Goal: Information Seeking & Learning: Learn about a topic

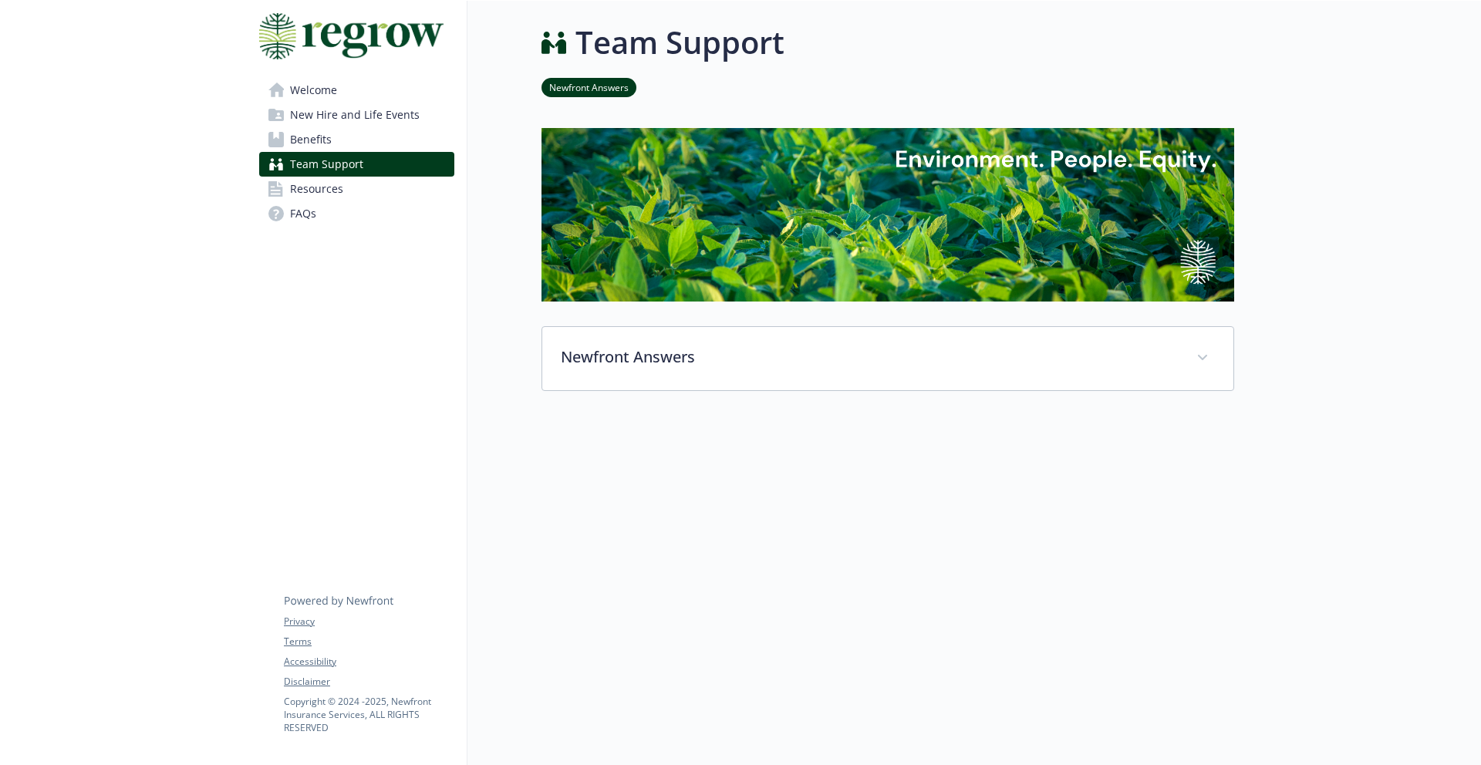
click at [315, 140] on span "Benefits" at bounding box center [311, 139] width 42 height 25
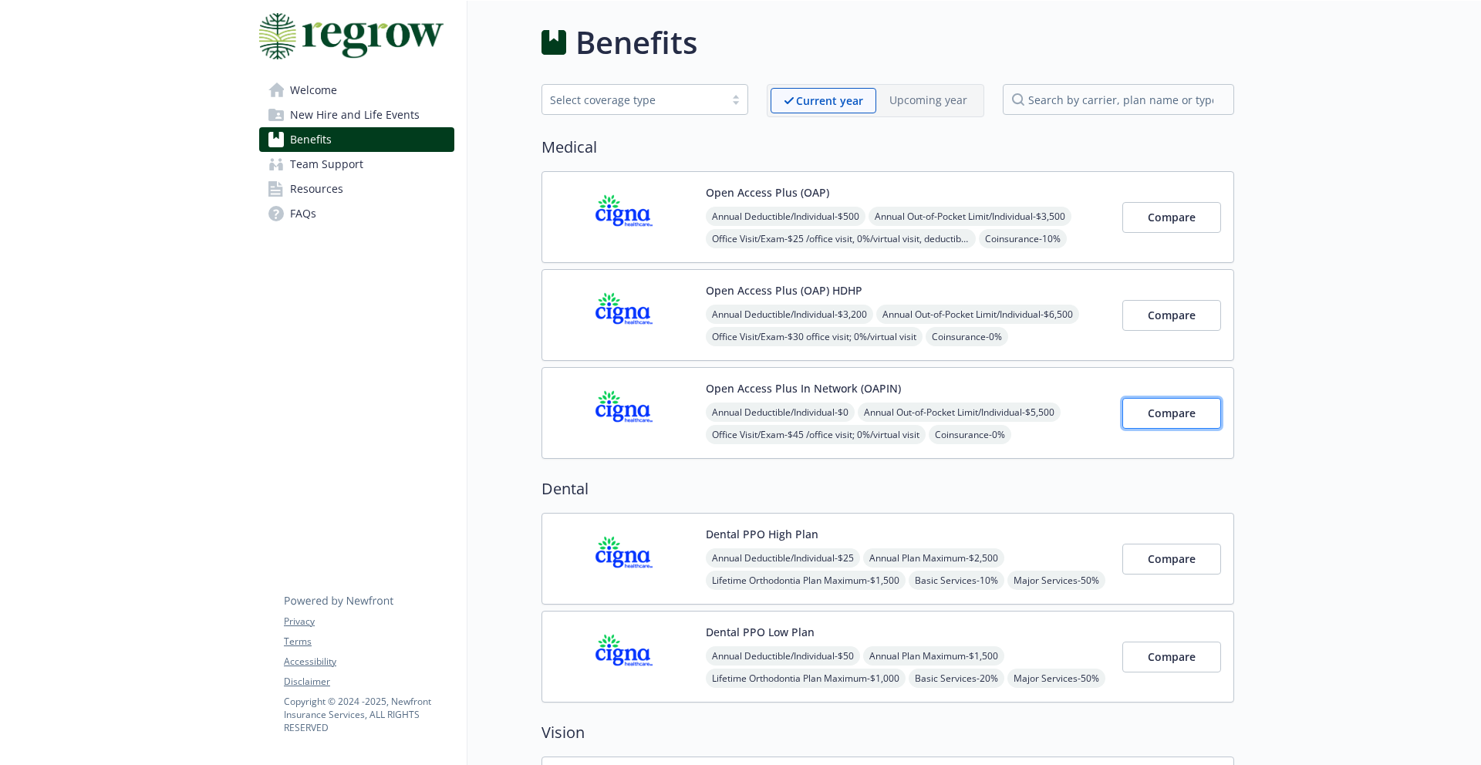
click at [1160, 417] on span "Compare" at bounding box center [1172, 413] width 48 height 15
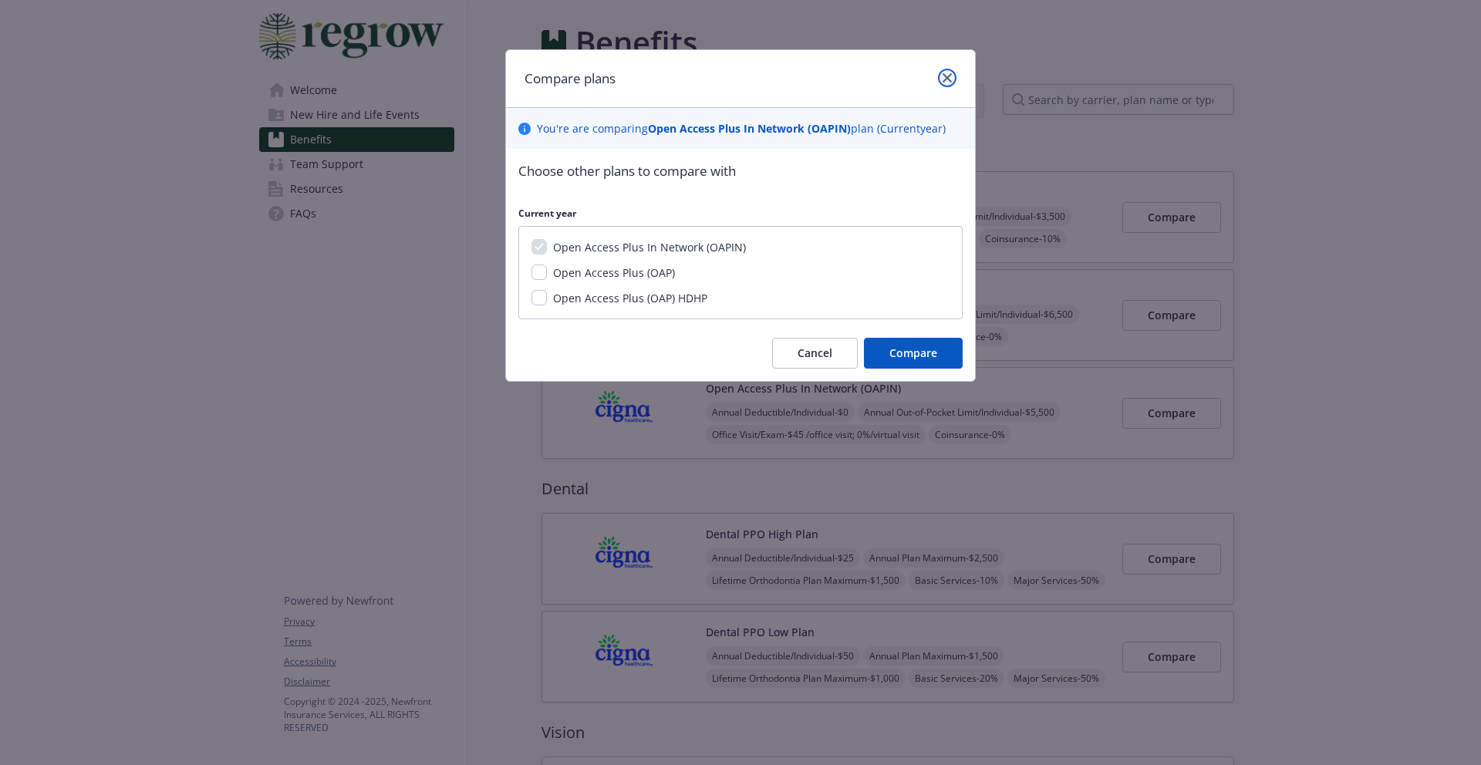
click at [944, 75] on icon "close" at bounding box center [947, 77] width 9 height 9
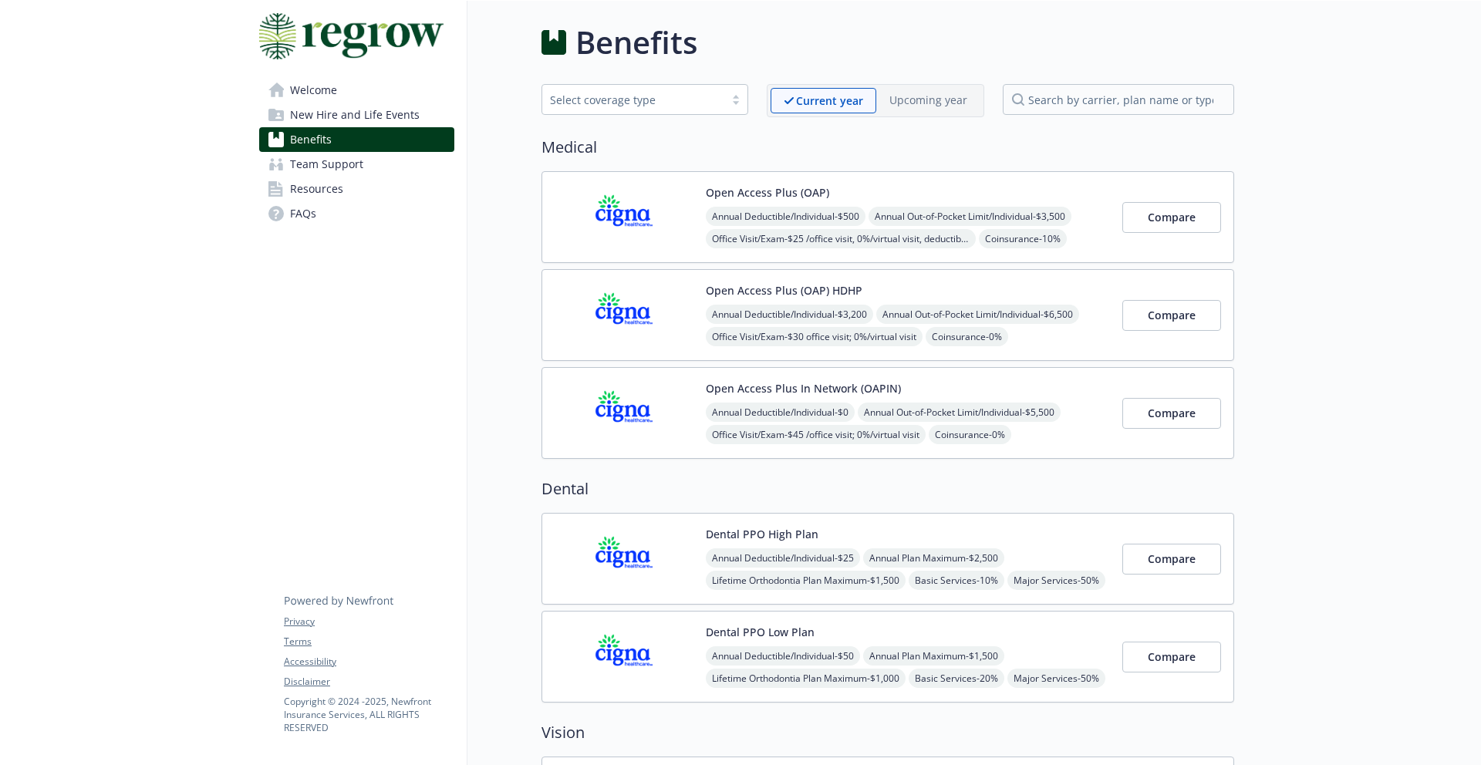
click at [803, 389] on button "Open Access Plus In Network (OAPIN)" at bounding box center [803, 388] width 195 height 16
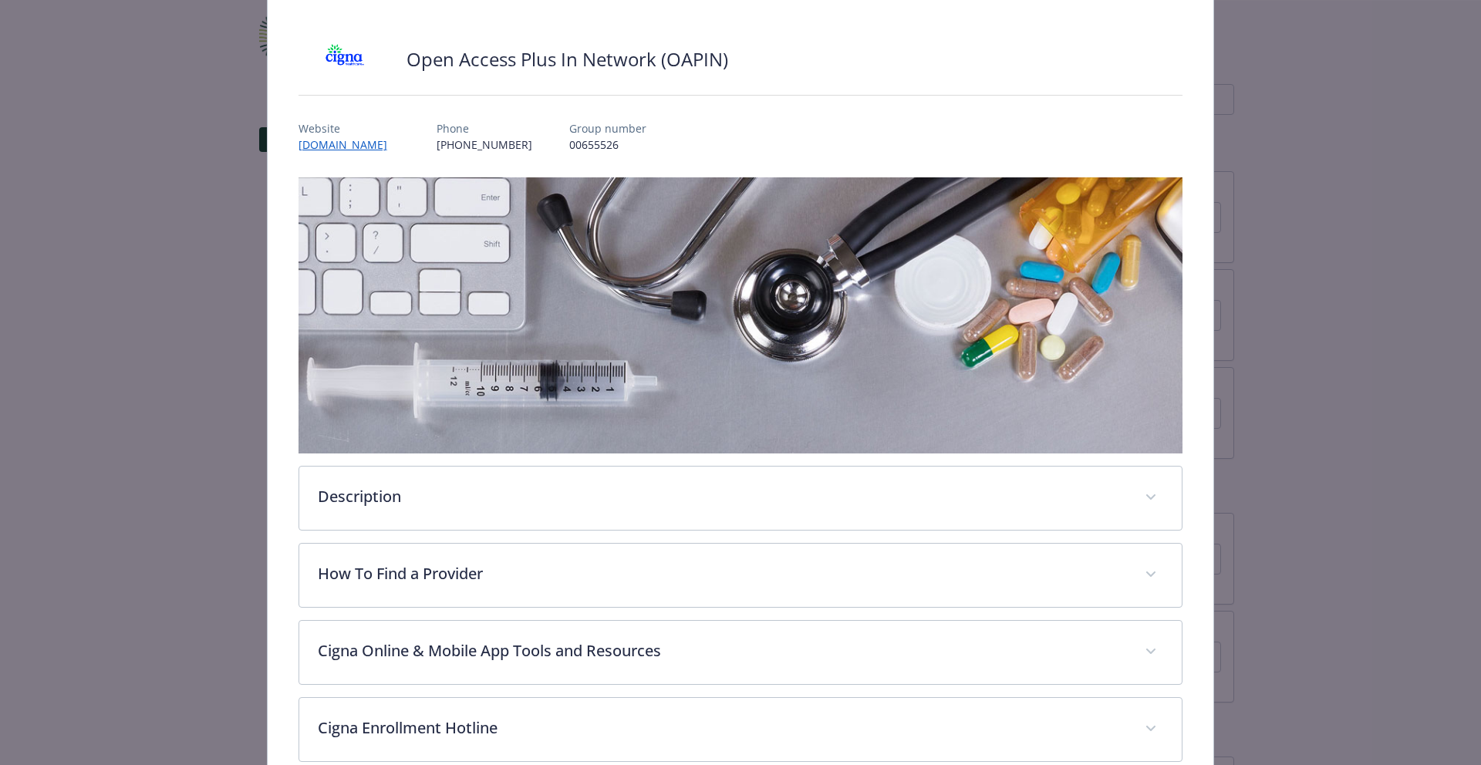
scroll to position [98, 0]
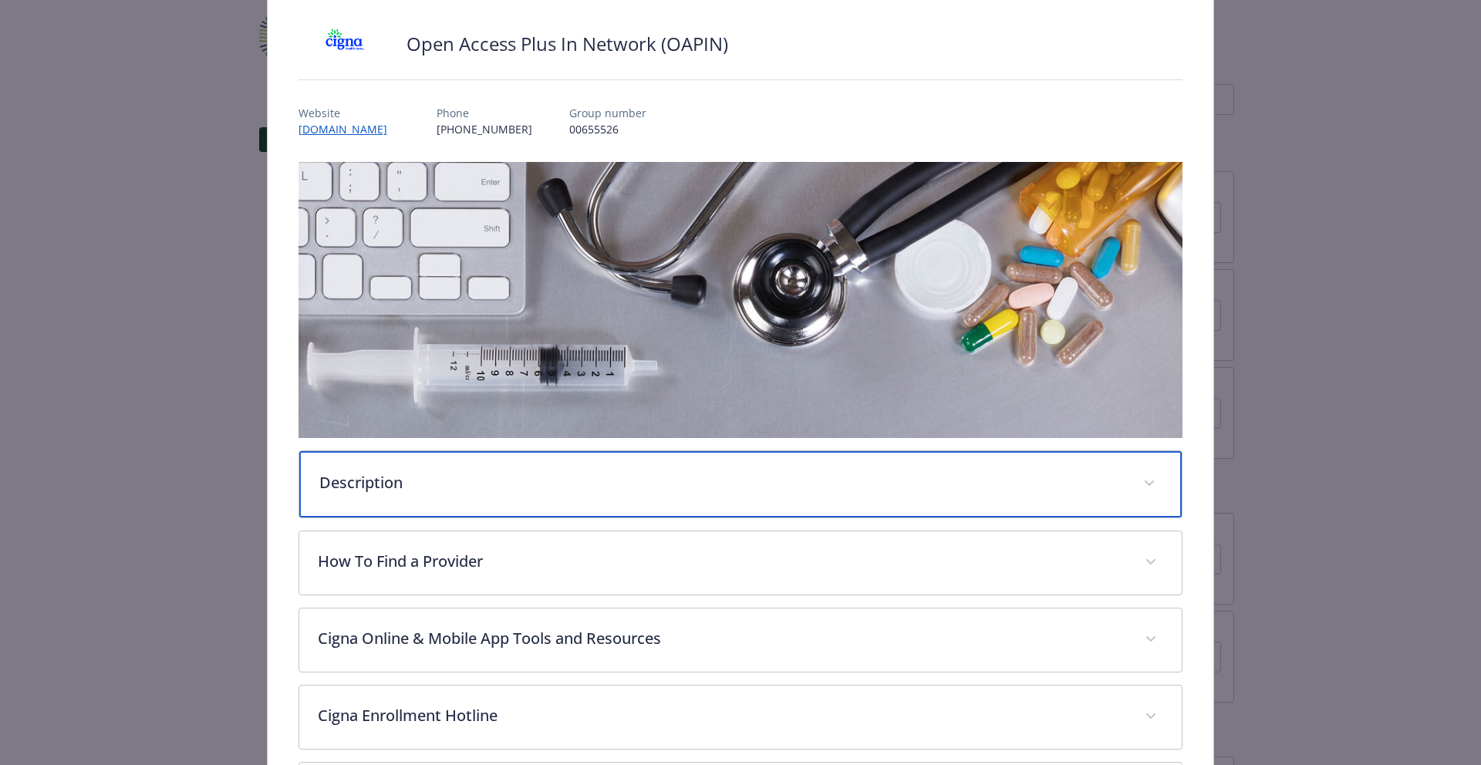
click at [646, 501] on div "Description" at bounding box center [740, 484] width 883 height 66
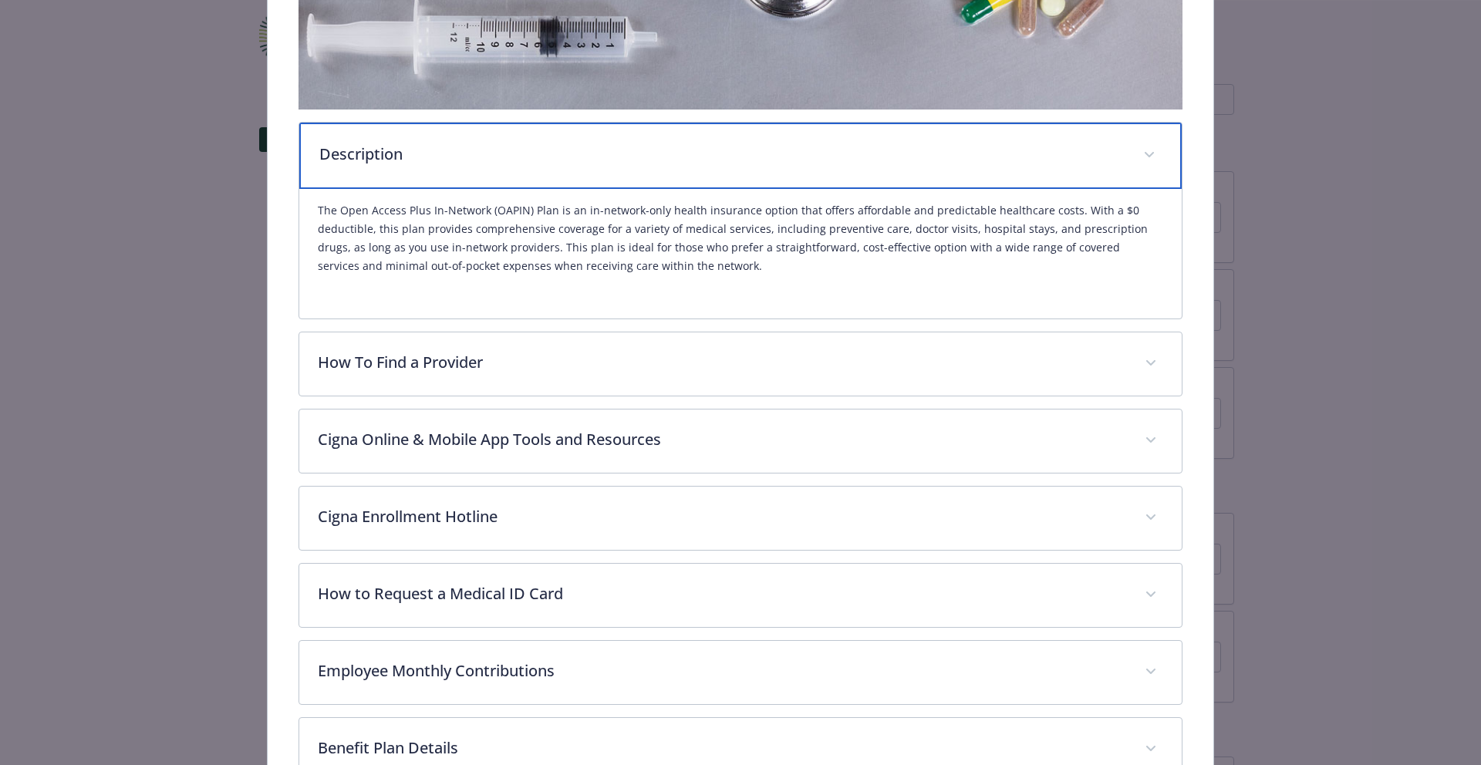
scroll to position [429, 0]
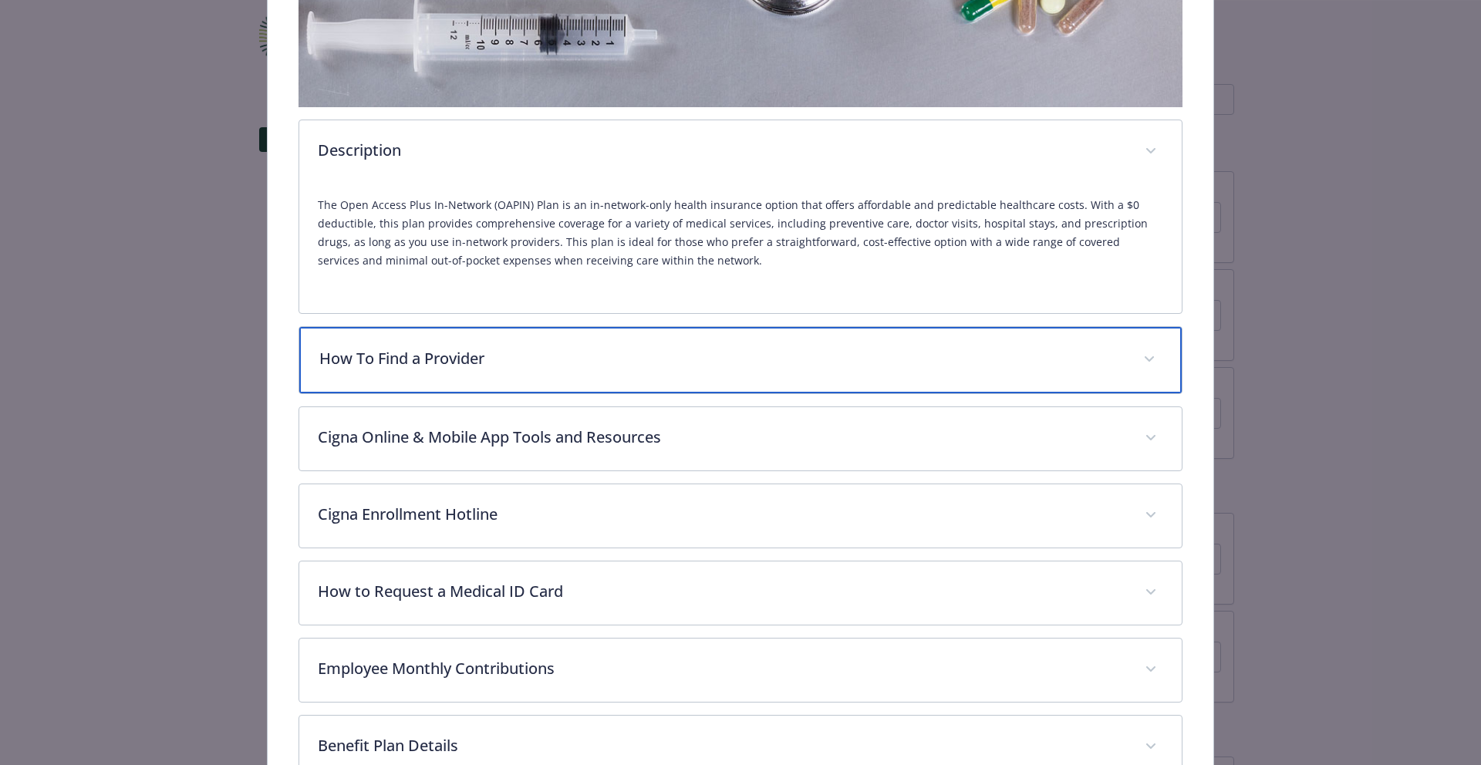
click at [701, 371] on div "How To Find a Provider" at bounding box center [740, 360] width 883 height 66
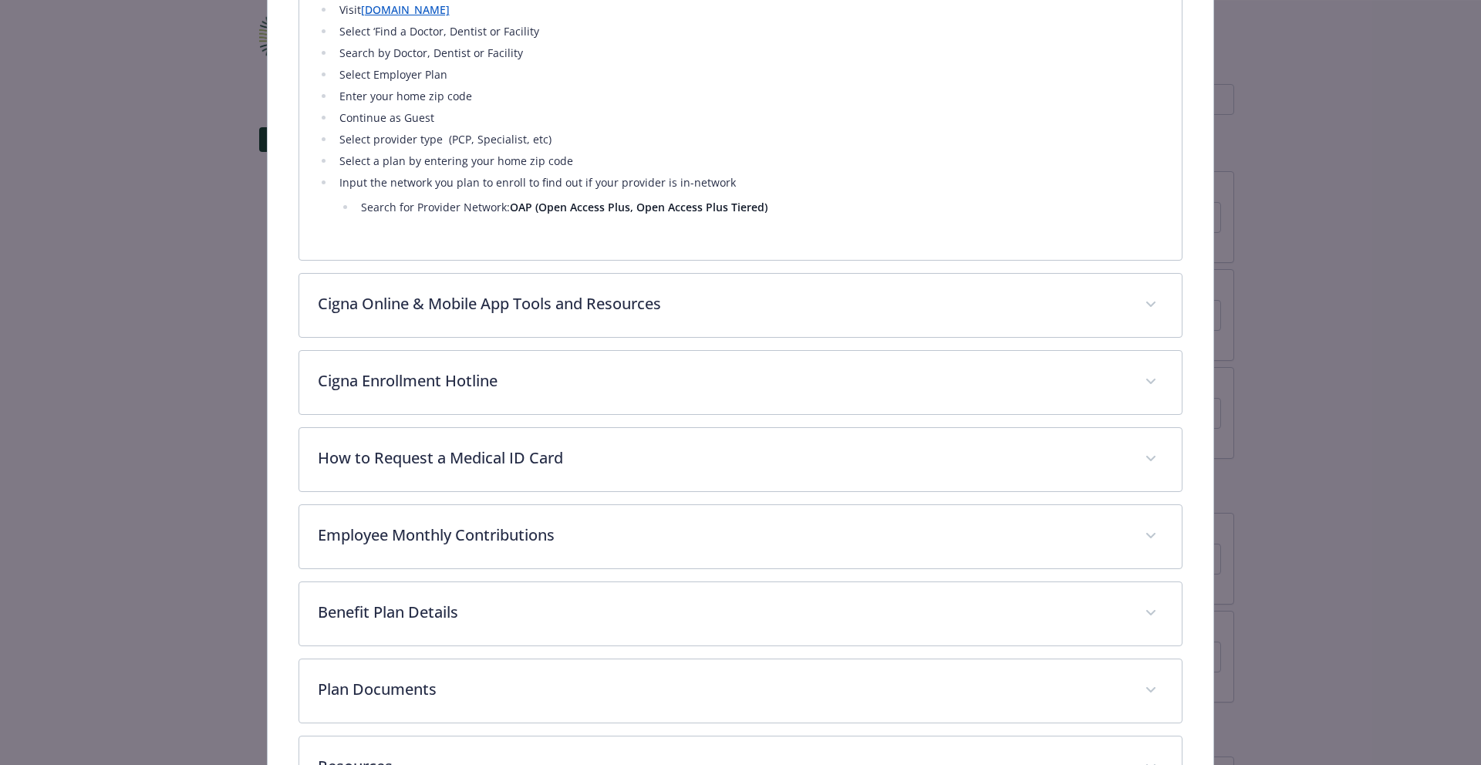
scroll to position [884, 0]
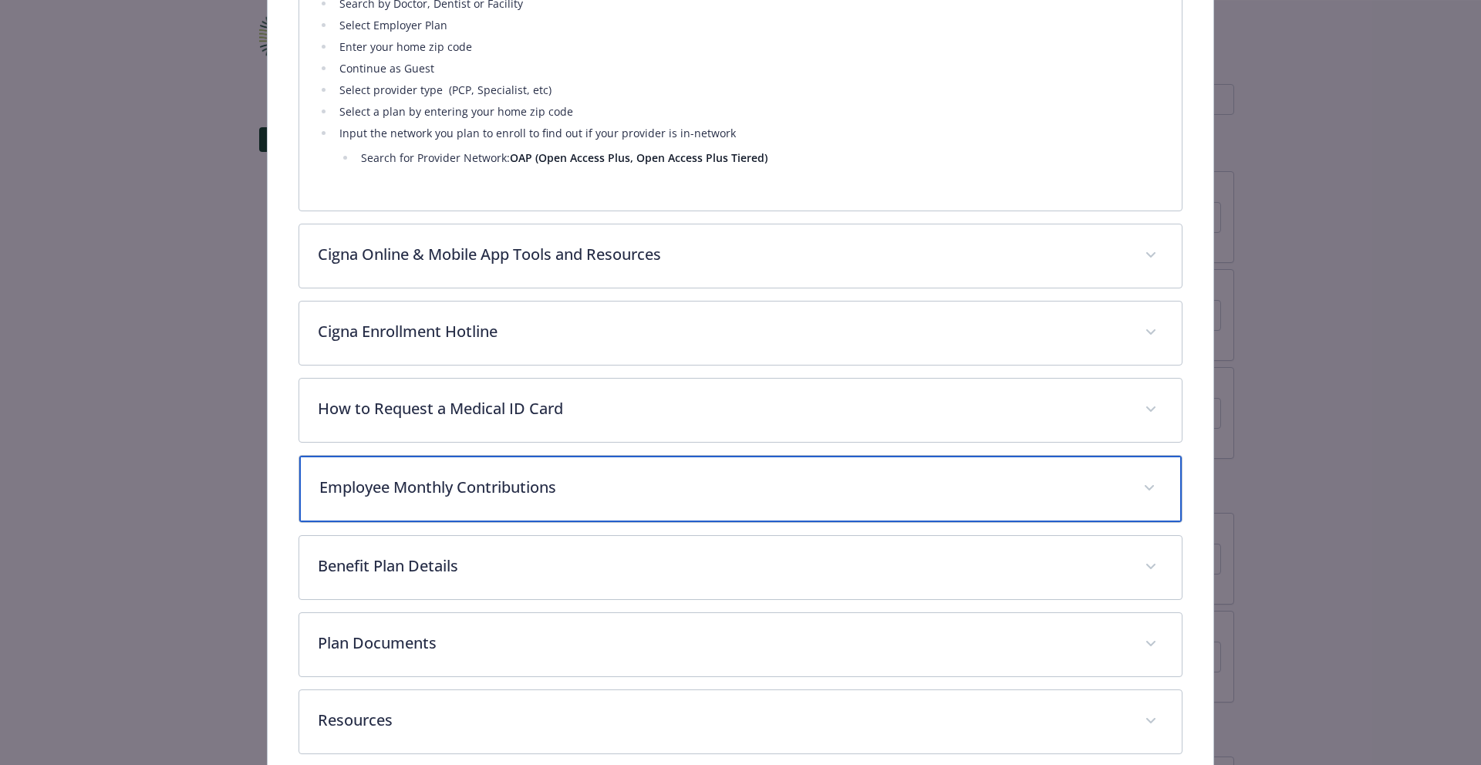
click at [612, 477] on p "Employee Monthly Contributions" at bounding box center [722, 487] width 806 height 23
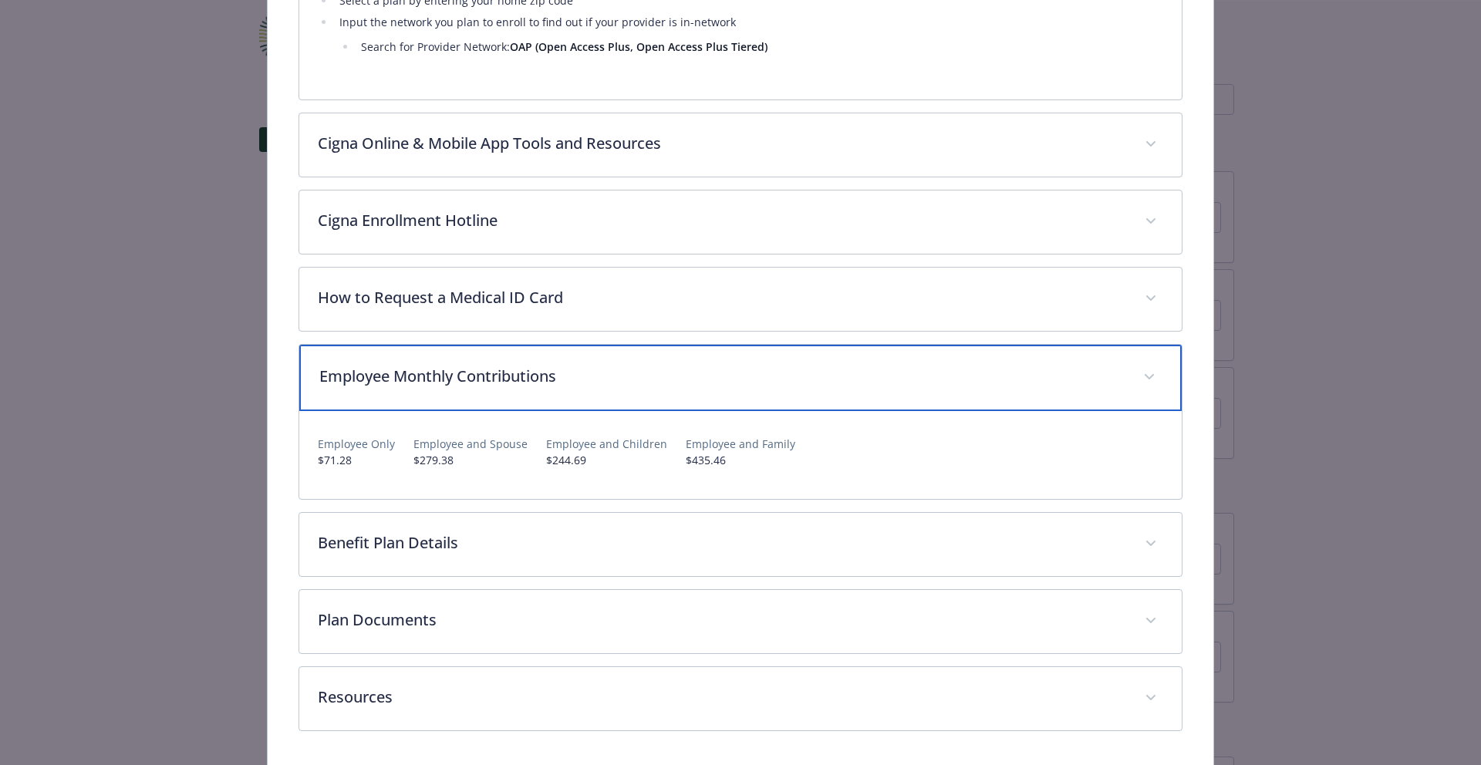
scroll to position [1073, 0]
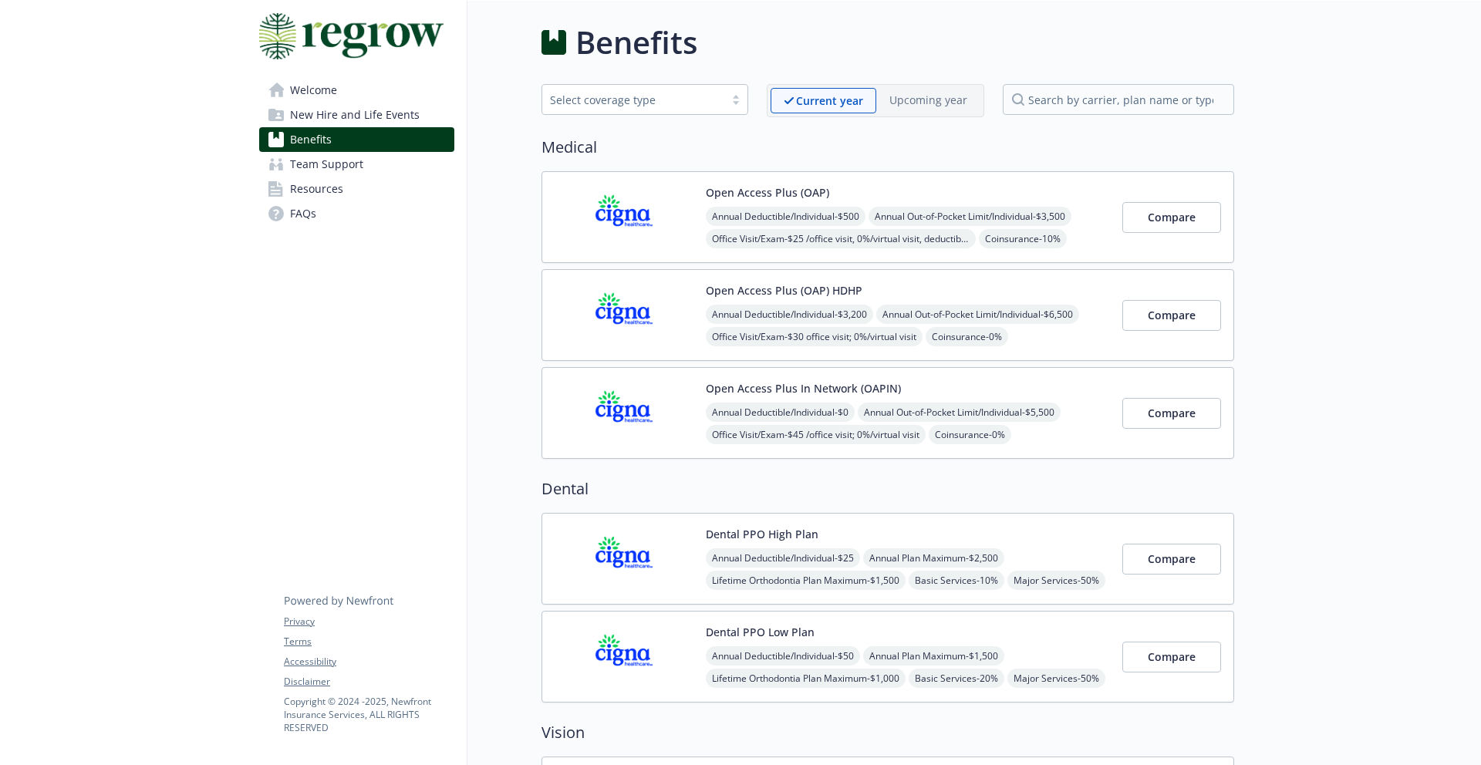
click at [856, 298] on button "Open Access Plus (OAP) HDHP" at bounding box center [784, 290] width 157 height 16
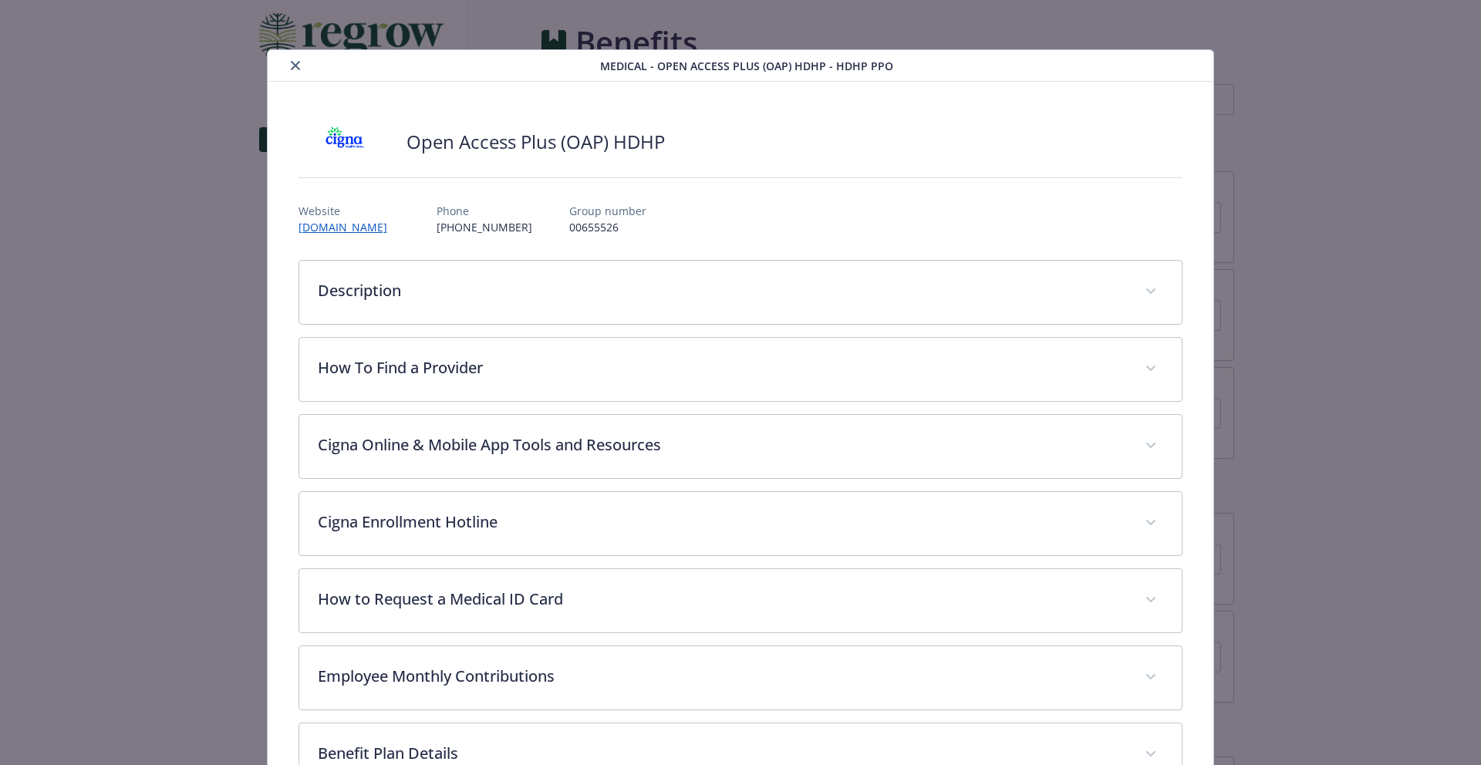
scroll to position [46, 0]
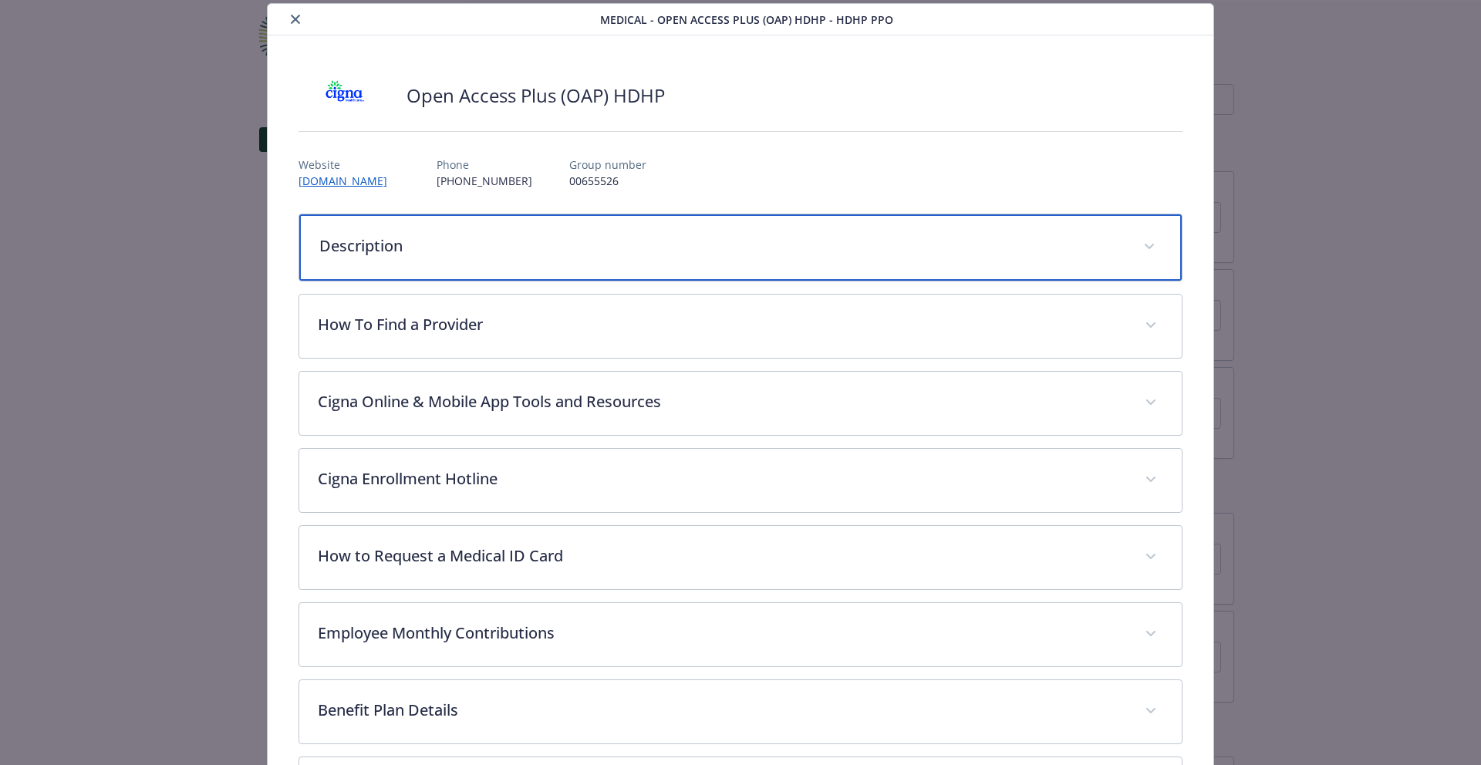
click at [820, 264] on div "Description" at bounding box center [740, 247] width 883 height 66
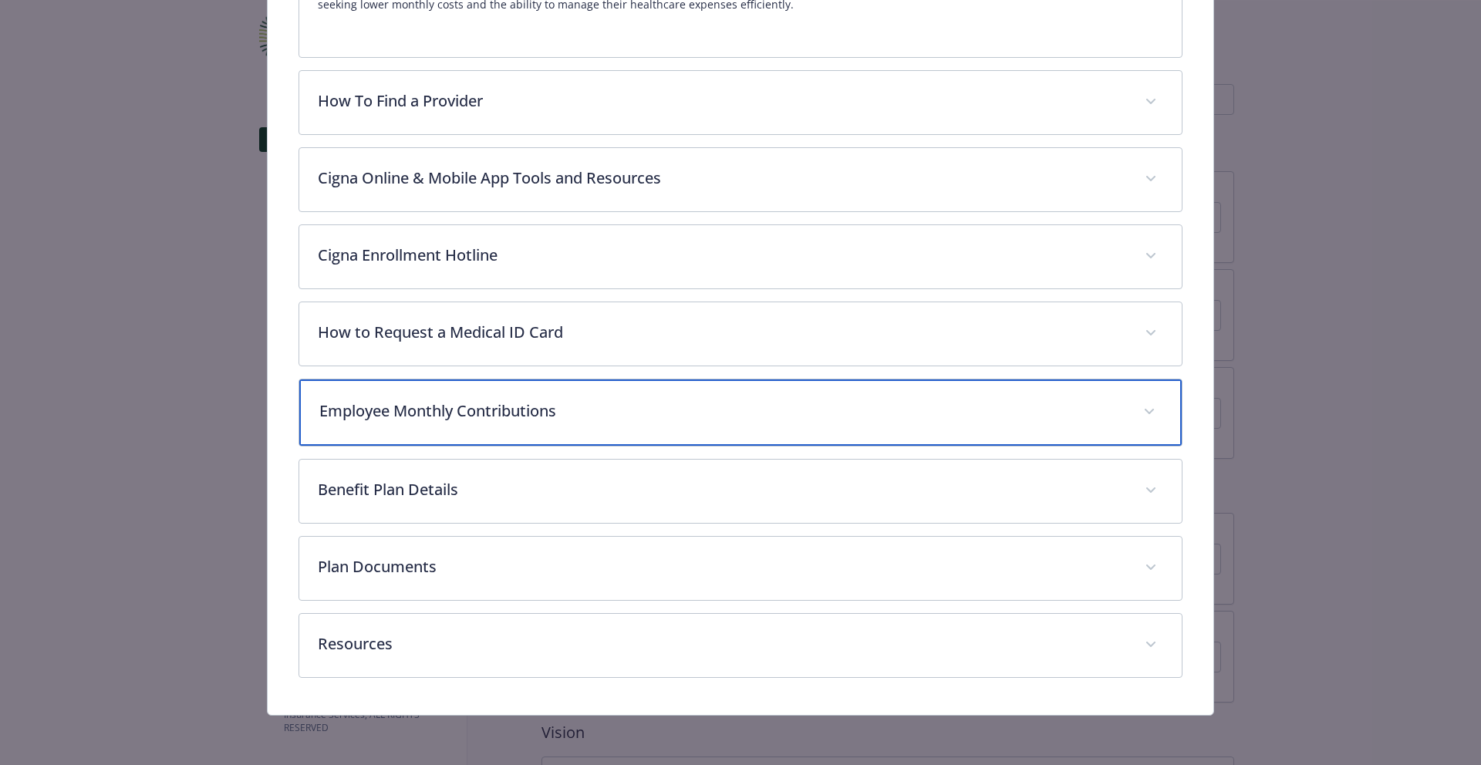
scroll to position [412, 0]
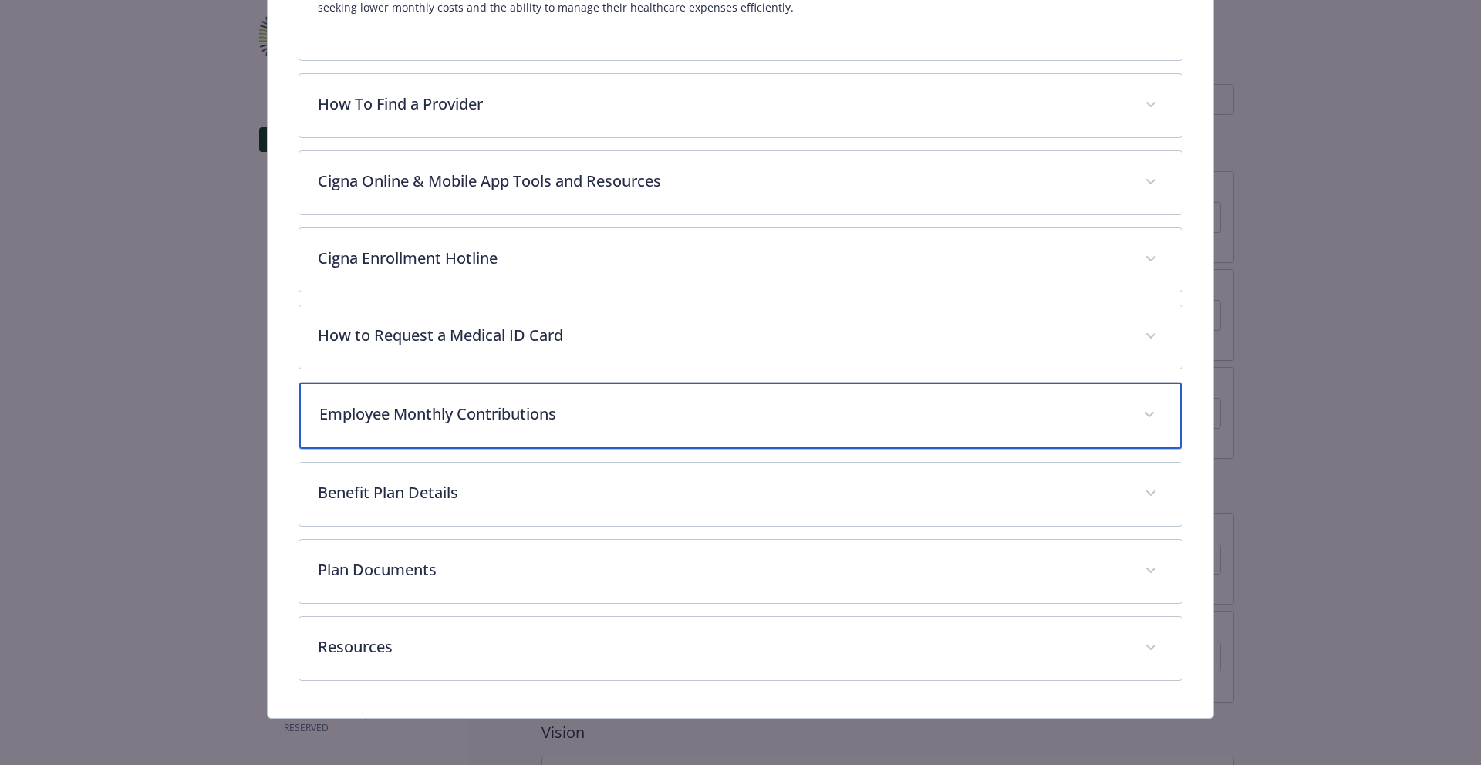
click at [589, 434] on div "Employee Monthly Contributions" at bounding box center [740, 416] width 883 height 66
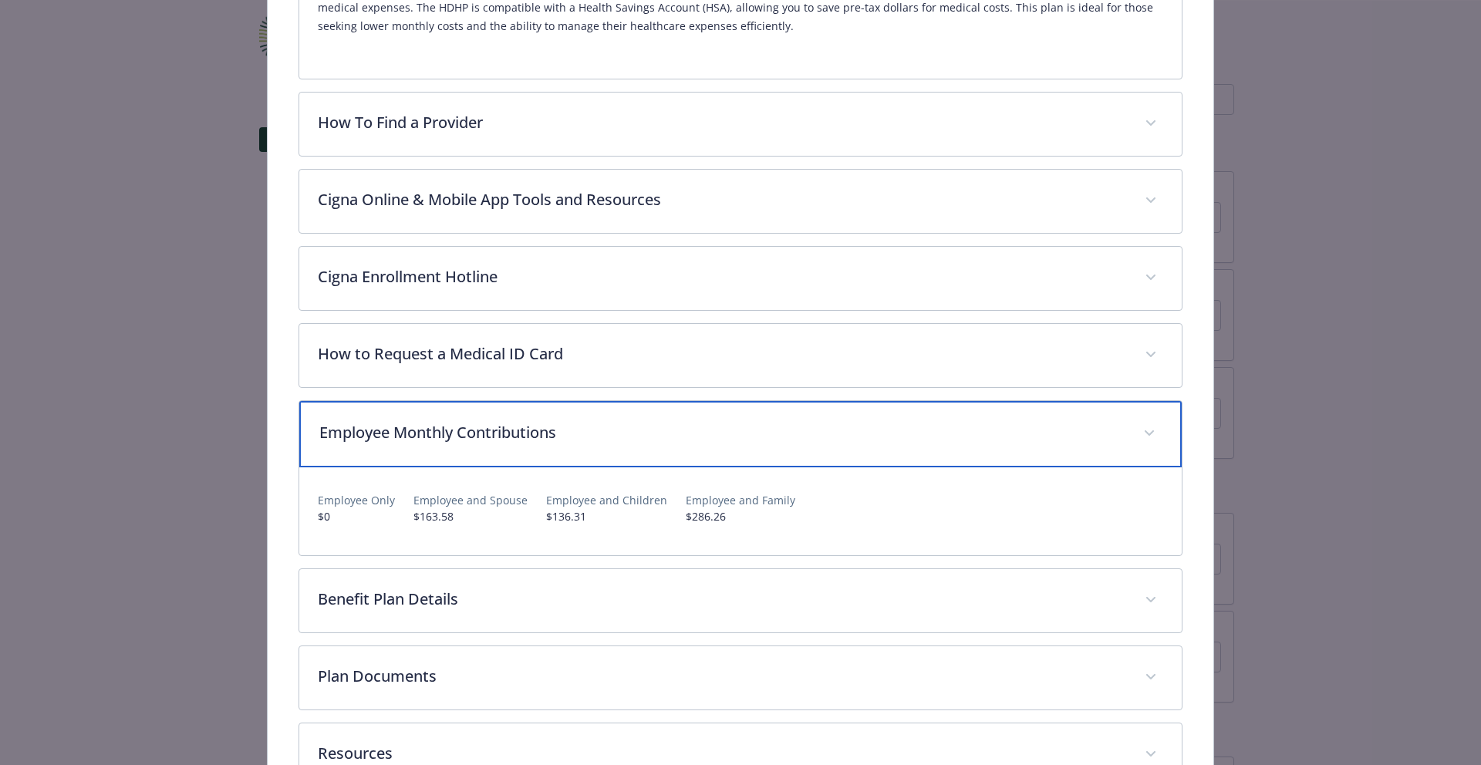
scroll to position [387, 0]
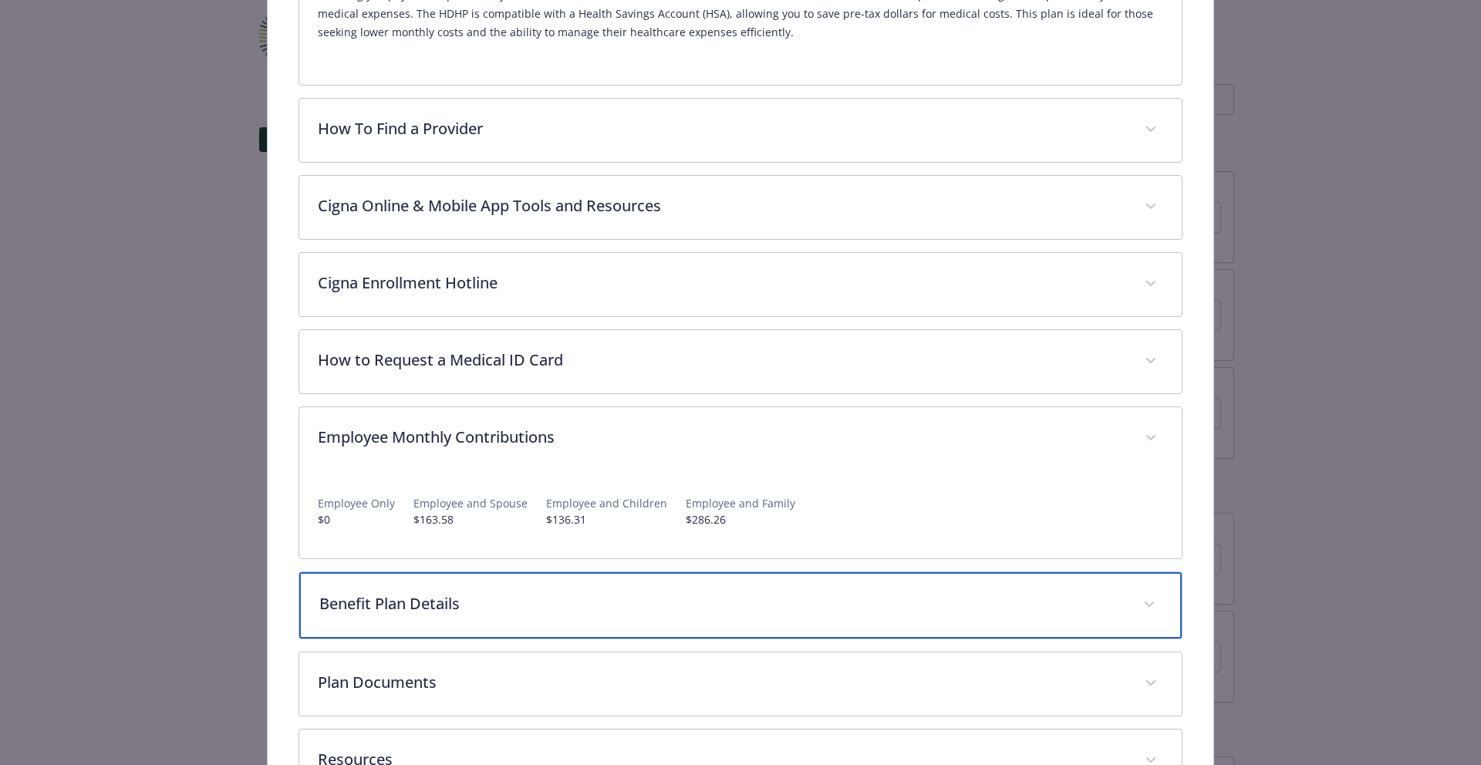
click at [539, 618] on div "Benefit Plan Details" at bounding box center [740, 605] width 883 height 66
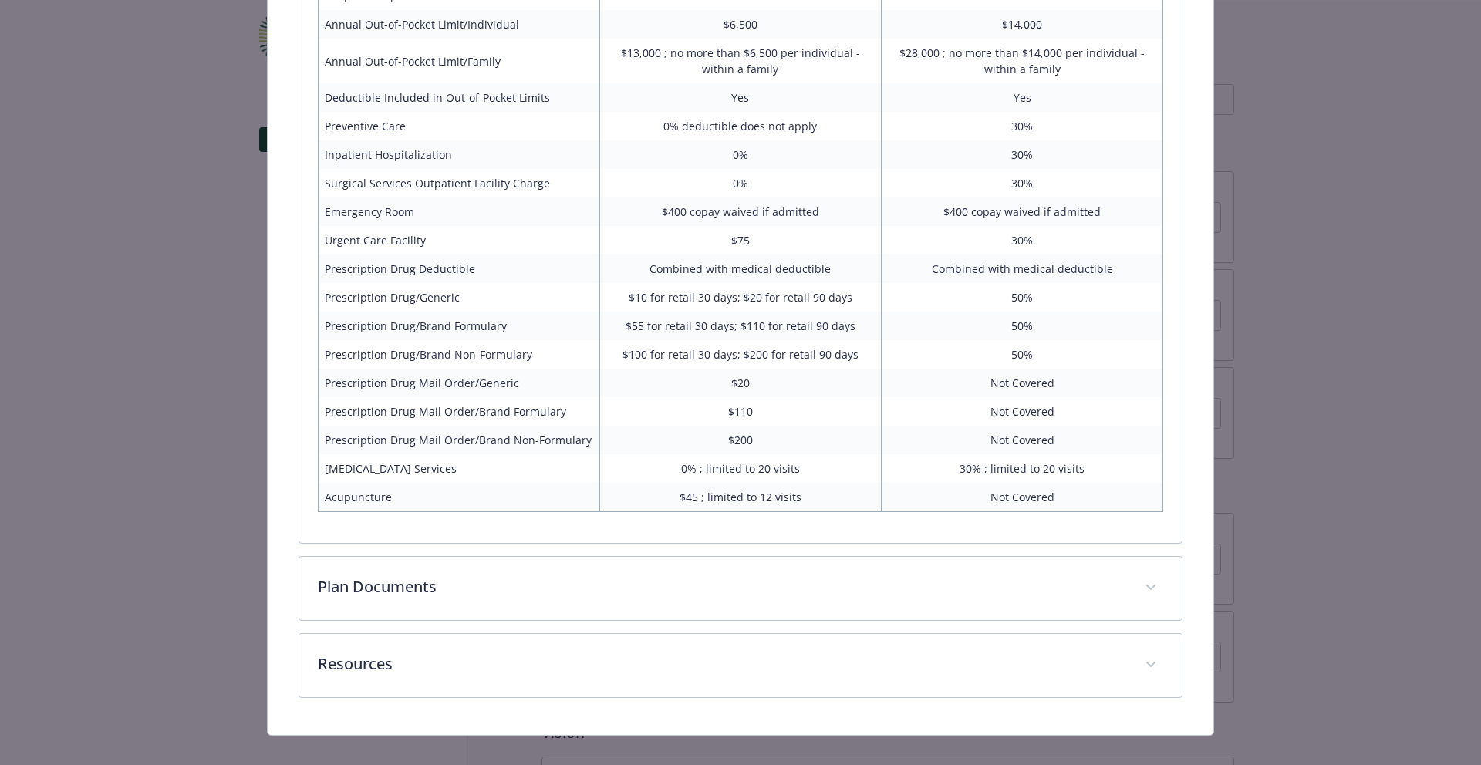
scroll to position [1237, 0]
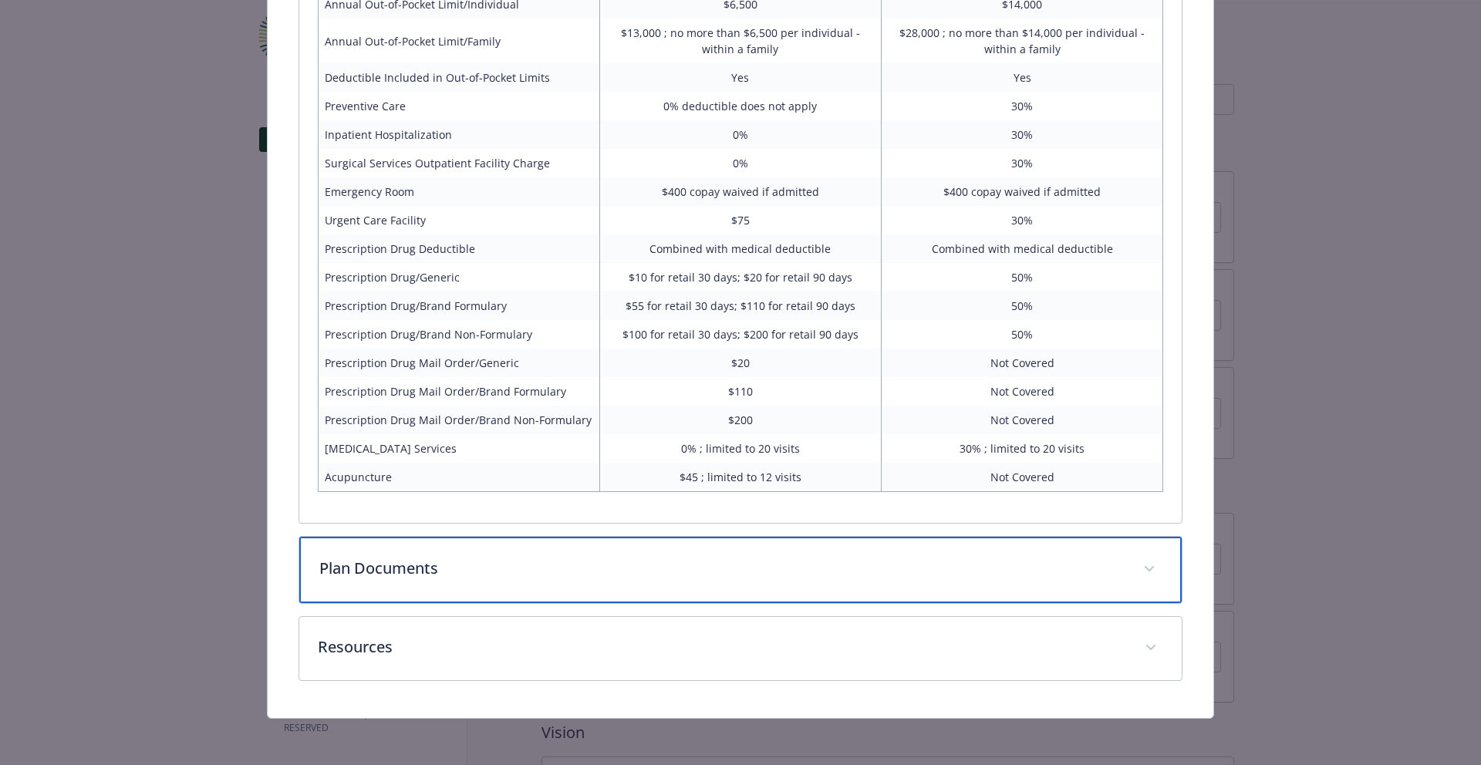
click at [667, 549] on div "Plan Documents" at bounding box center [740, 570] width 883 height 66
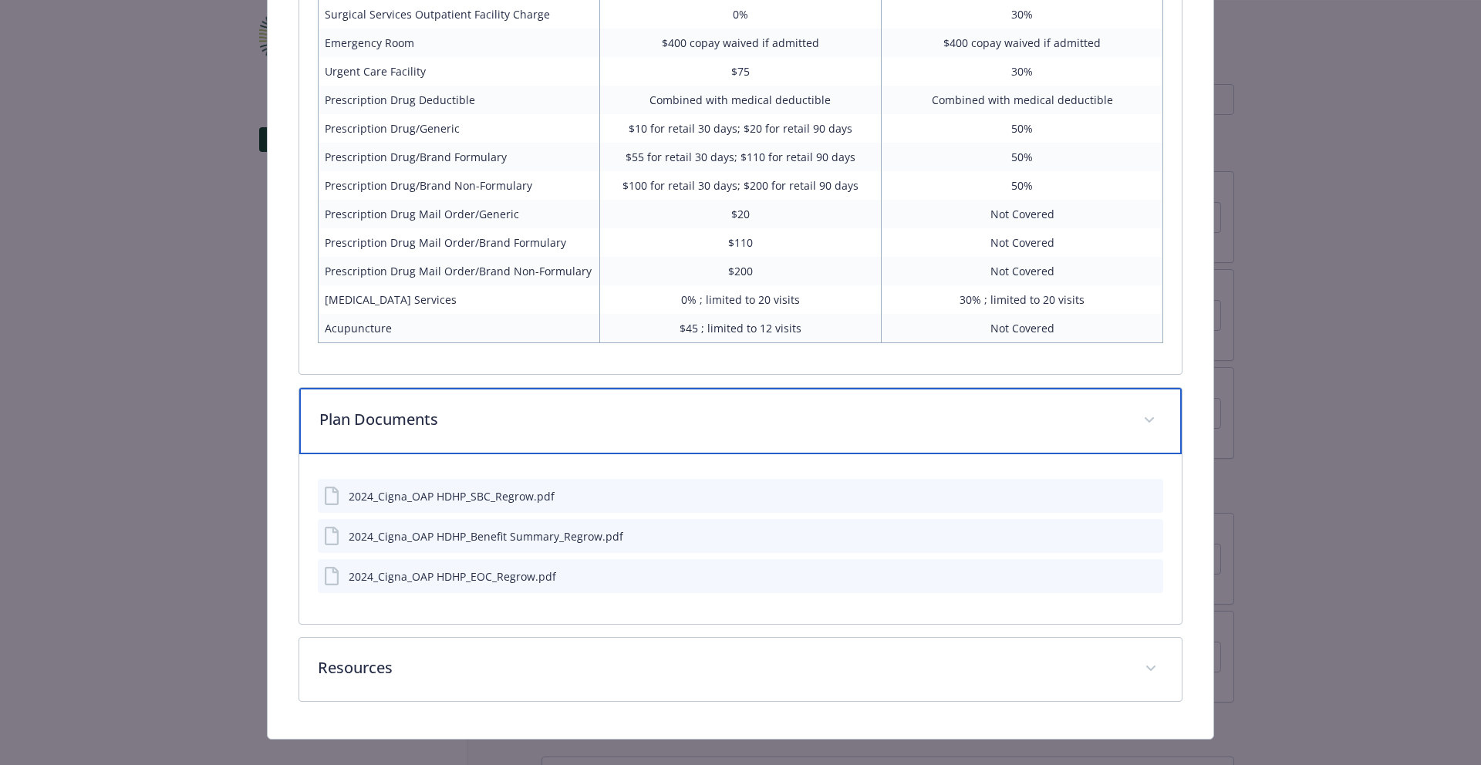
scroll to position [1407, 0]
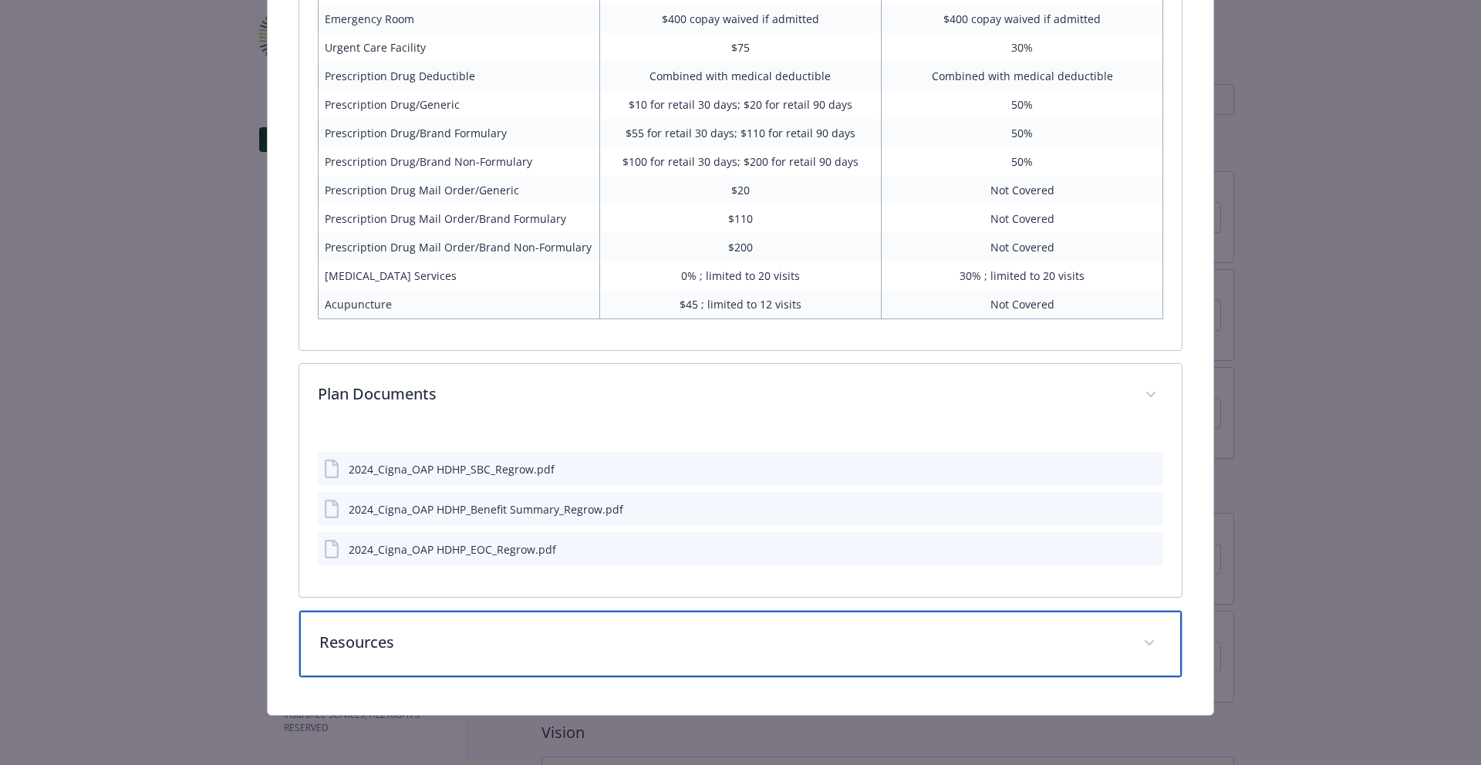
click at [658, 630] on div "Resources" at bounding box center [740, 644] width 883 height 66
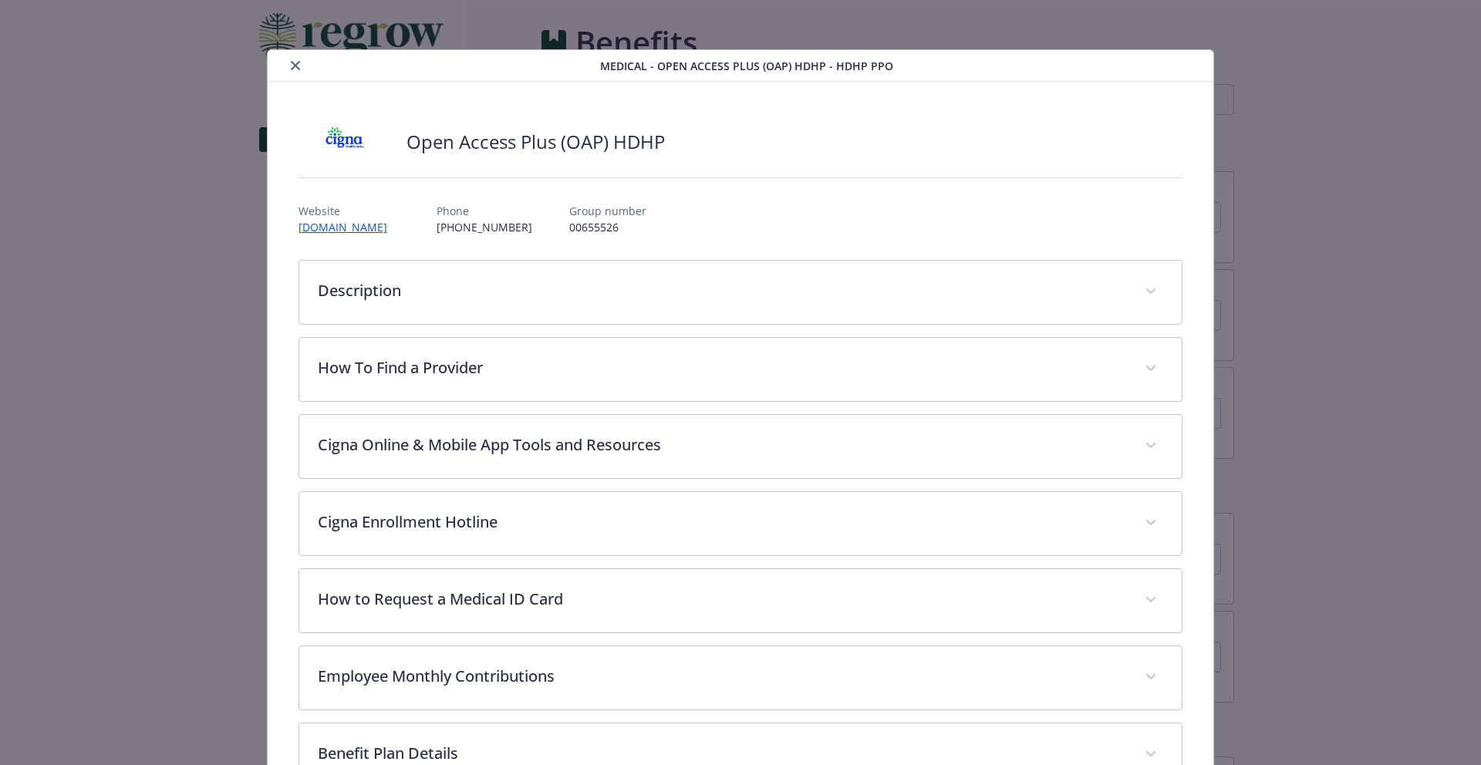
scroll to position [46, 0]
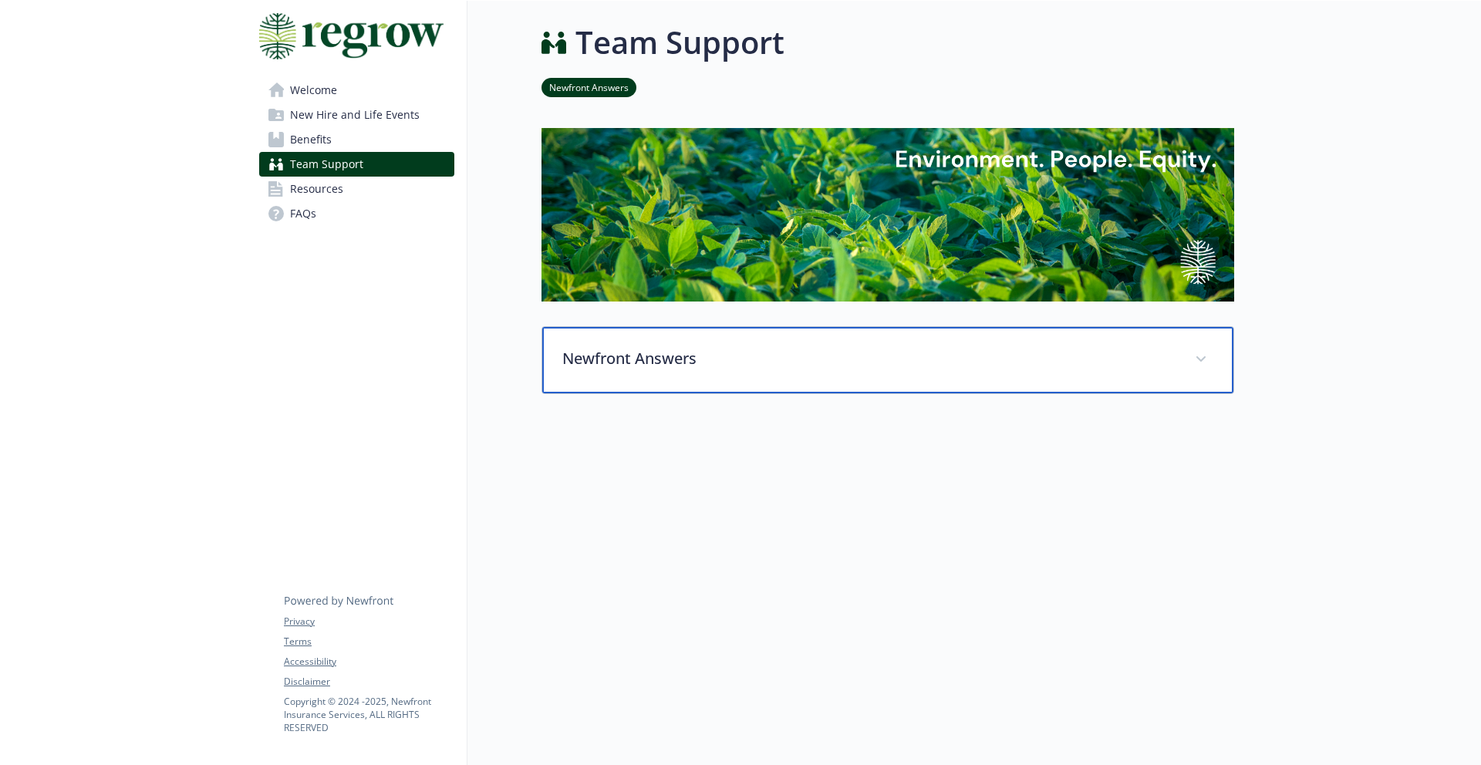
click at [652, 376] on div "Newfront Answers" at bounding box center [887, 360] width 691 height 66
